Goal: Browse casually

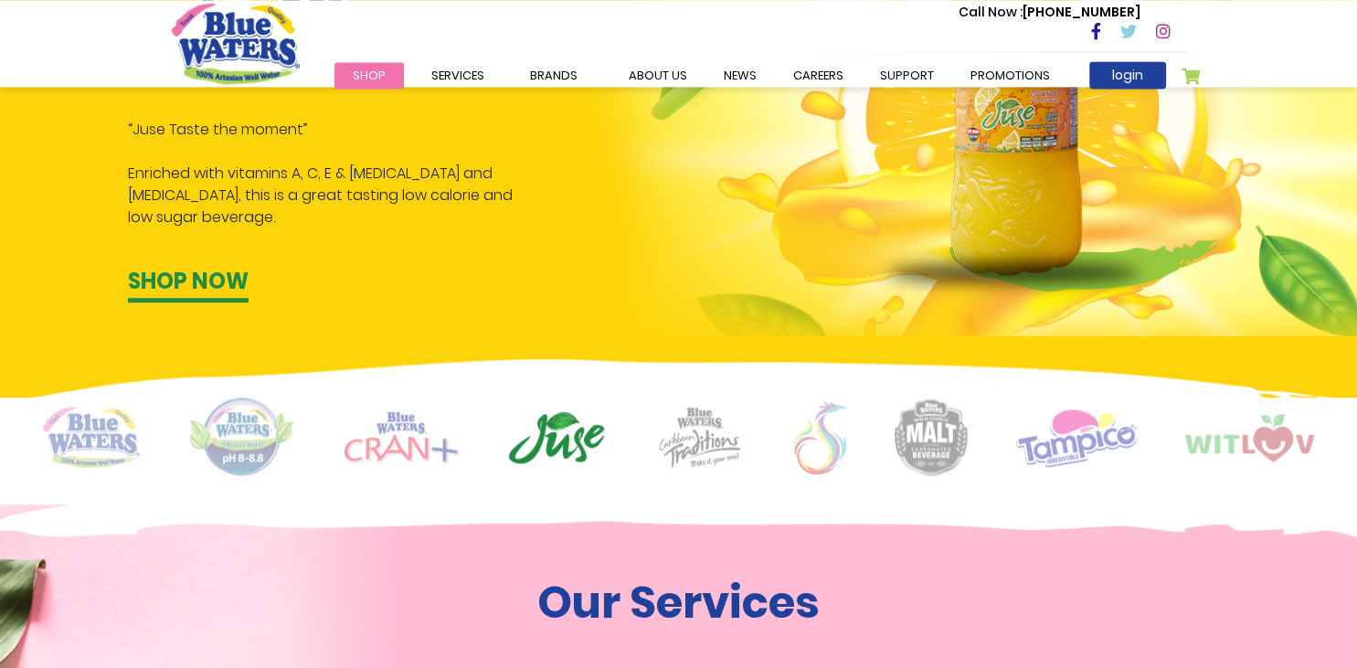
scroll to position [1158, 0]
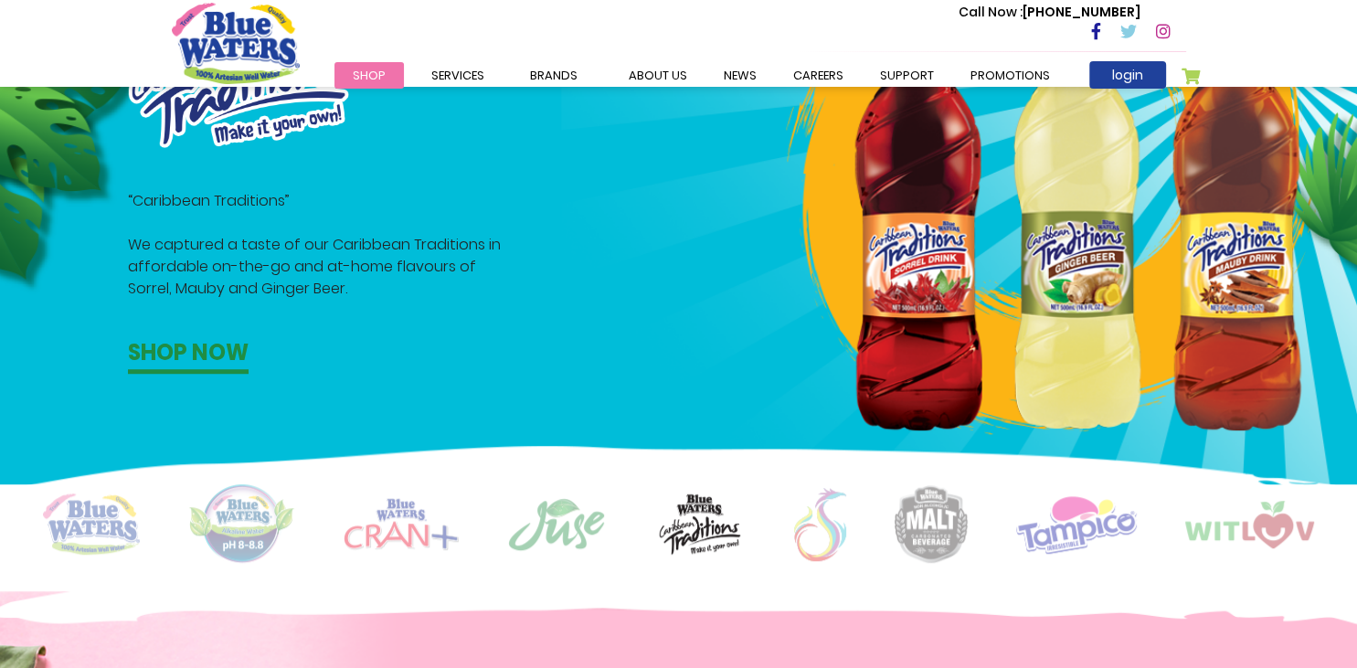
click at [920, 523] on img at bounding box center [931, 524] width 73 height 78
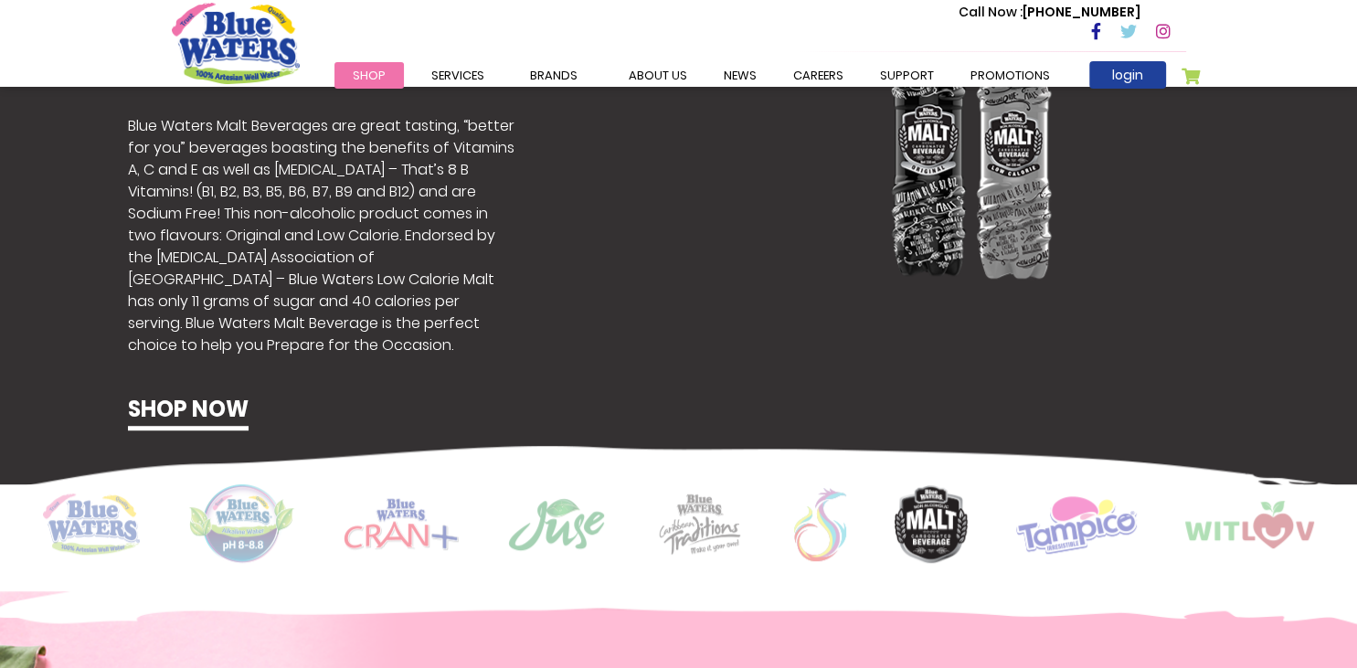
click at [1072, 522] on img at bounding box center [1077, 524] width 121 height 59
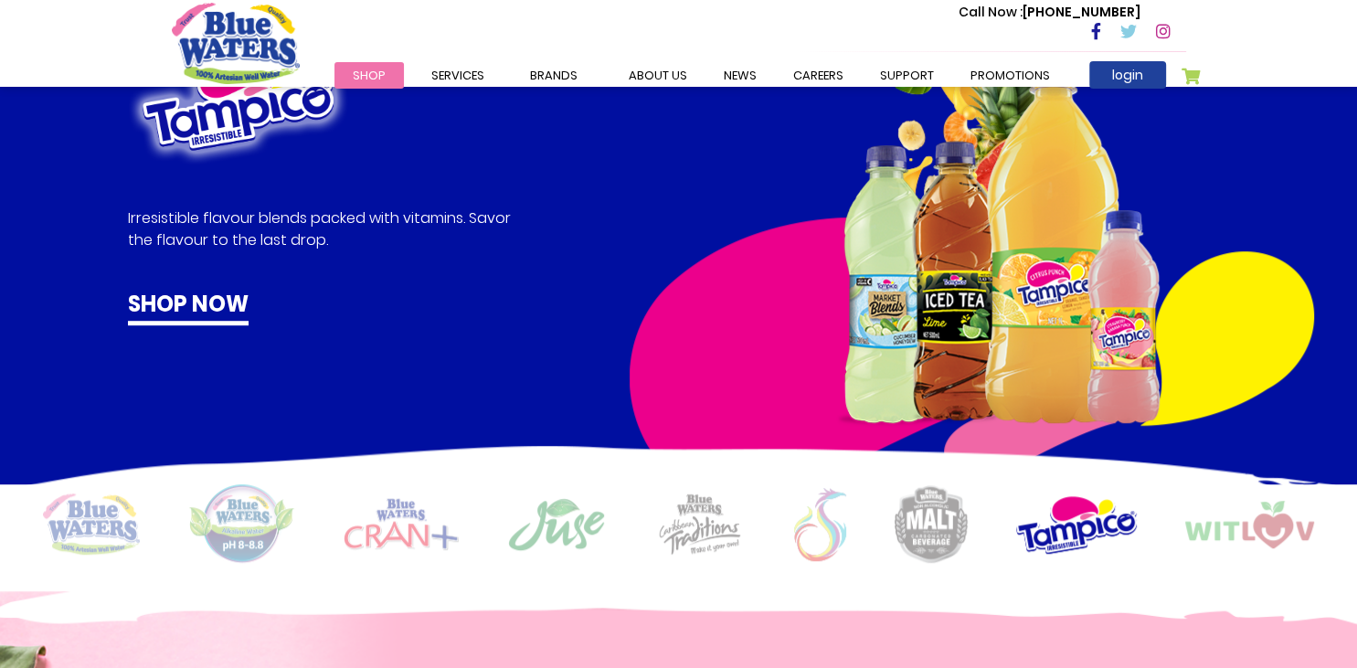
click at [1256, 528] on img at bounding box center [1250, 525] width 129 height 48
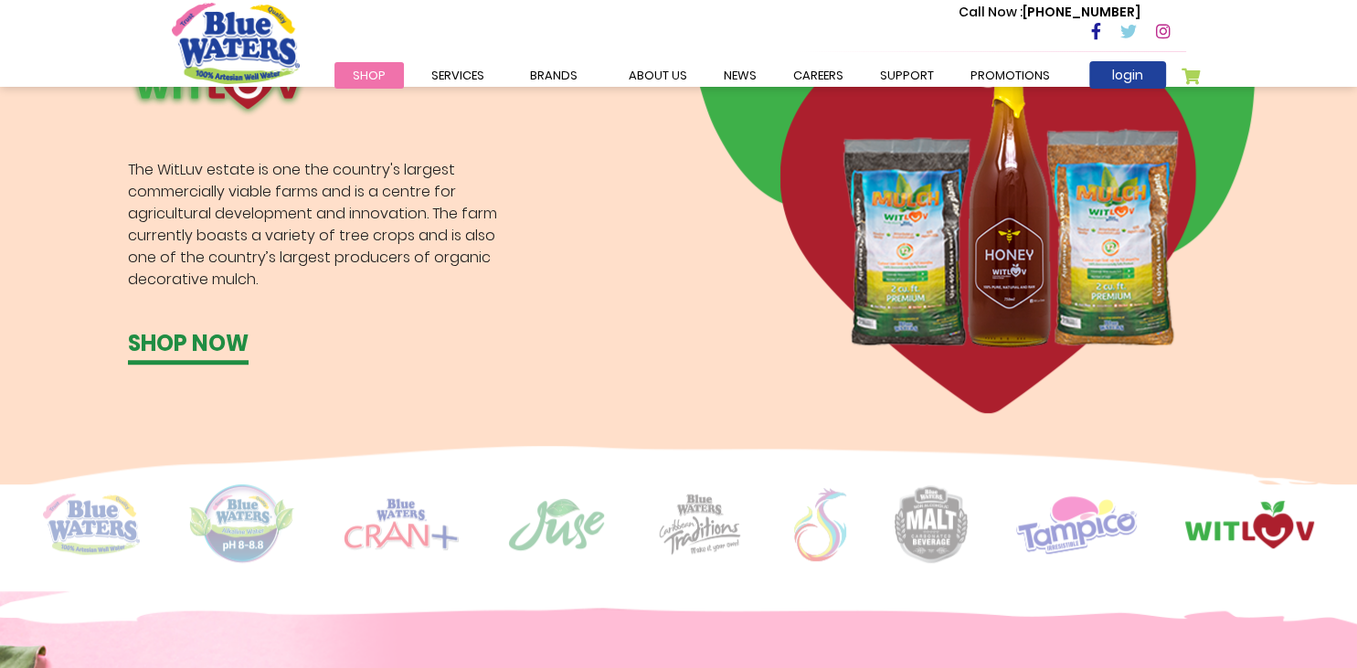
click at [697, 530] on img at bounding box center [700, 524] width 91 height 63
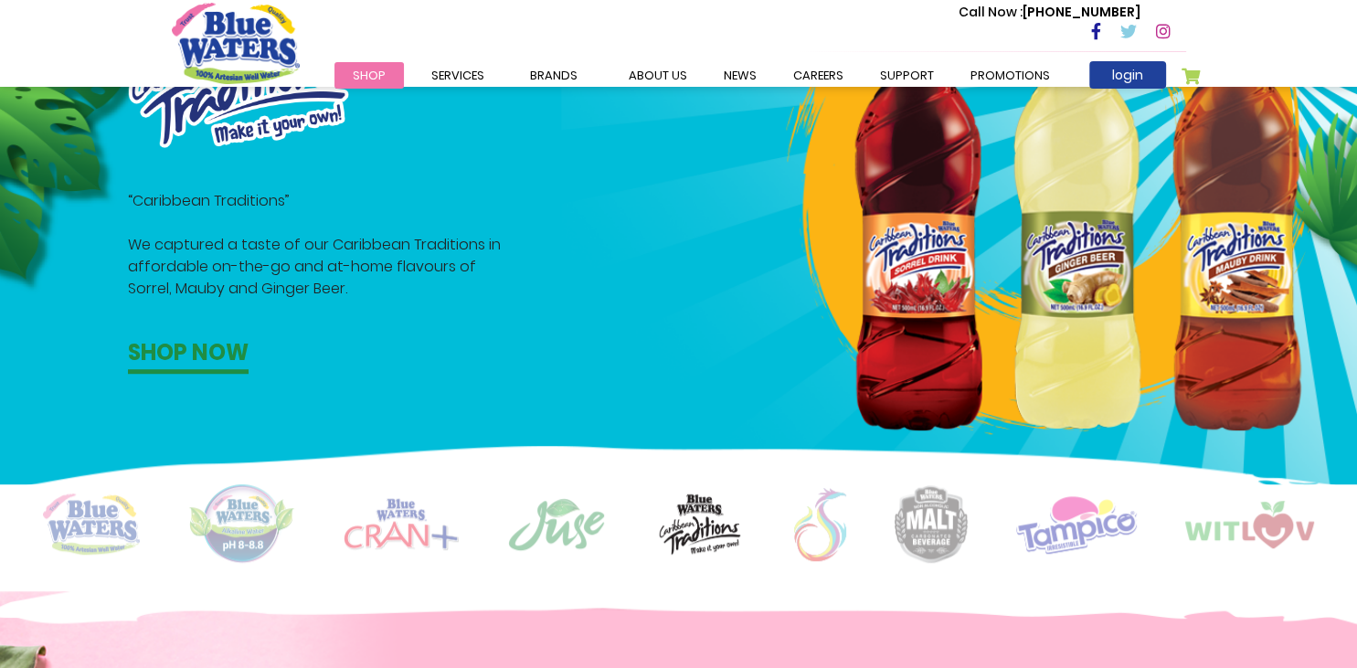
click at [614, 528] on div at bounding box center [679, 524] width 1015 height 80
click at [554, 524] on img at bounding box center [556, 524] width 99 height 55
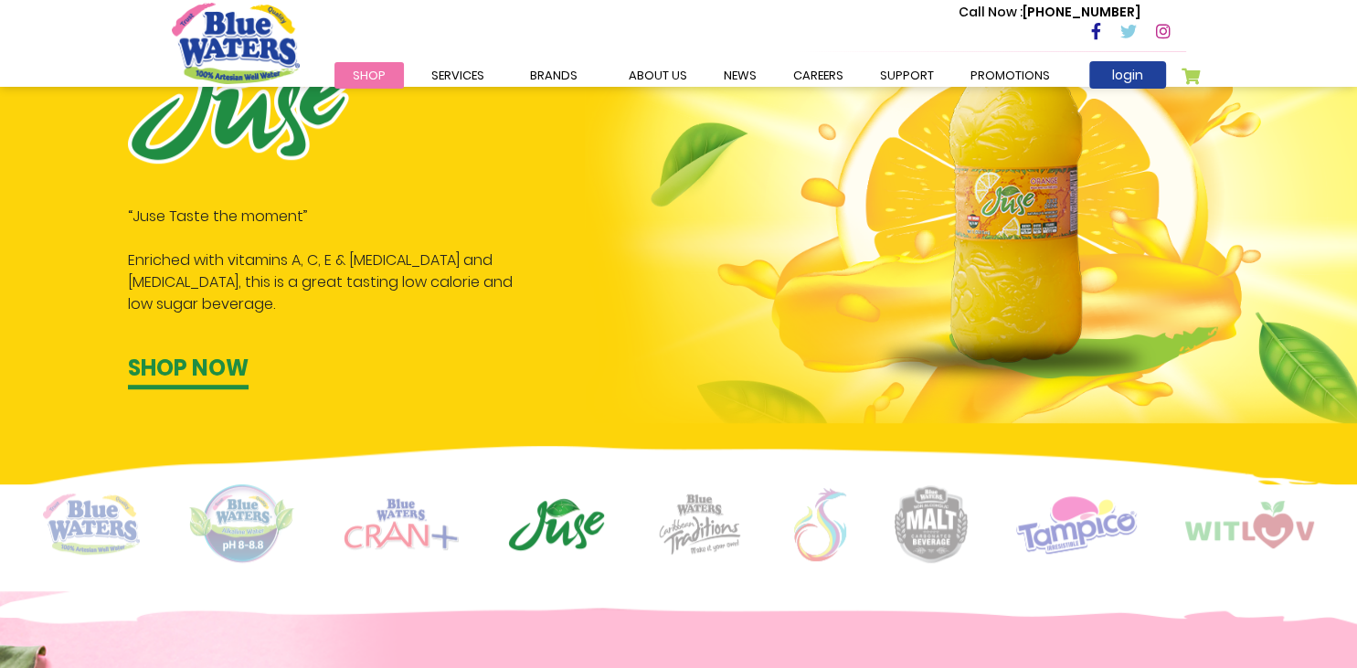
click at [429, 532] on img at bounding box center [401, 524] width 115 height 52
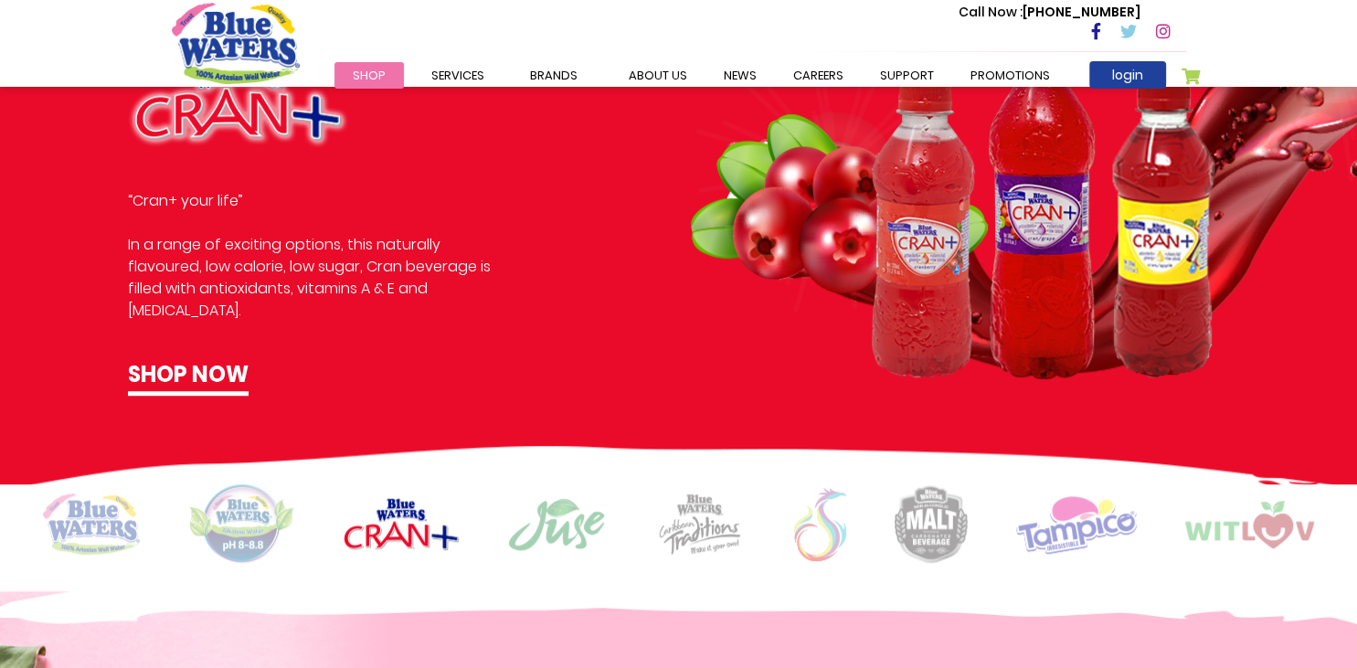
click at [263, 533] on img at bounding box center [241, 524] width 107 height 80
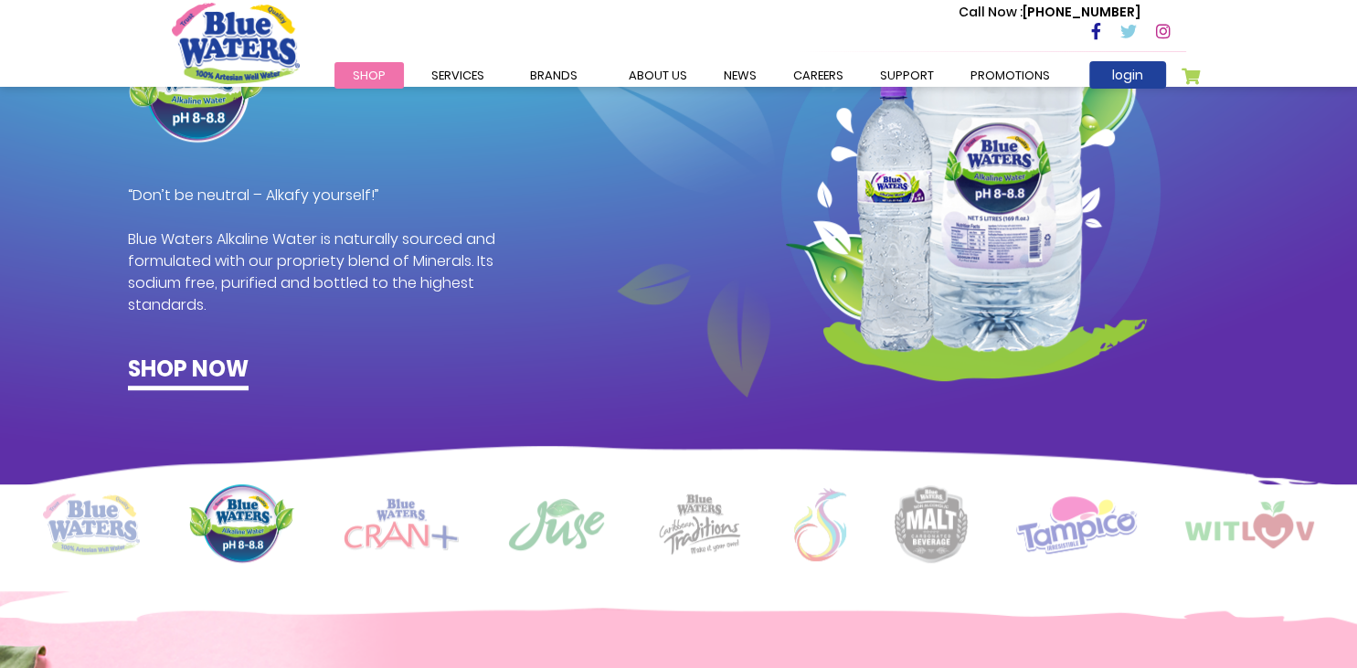
click at [146, 538] on div at bounding box center [678, 524] width 1357 height 80
click at [95, 525] on img at bounding box center [91, 524] width 97 height 61
